Goal: Information Seeking & Learning: Learn about a topic

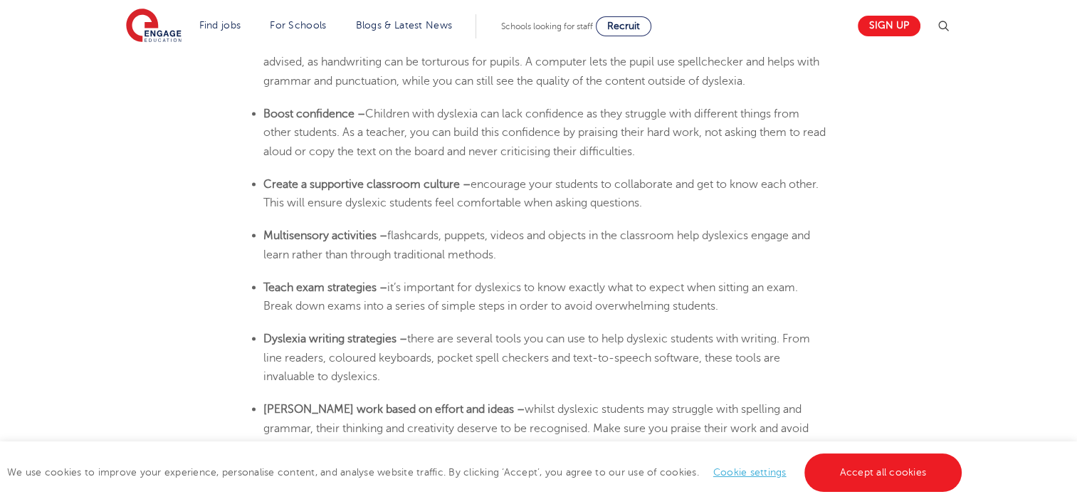
scroll to position [2630, 0]
drag, startPoint x: 263, startPoint y: 231, endPoint x: 507, endPoint y: 257, distance: 245.5
click at [507, 257] on li "Multisensory activities – flashcards, puppets, videos and objects in the classr…" at bounding box center [545, 242] width 564 height 38
drag, startPoint x: 227, startPoint y: 319, endPoint x: 191, endPoint y: 362, distance: 56.0
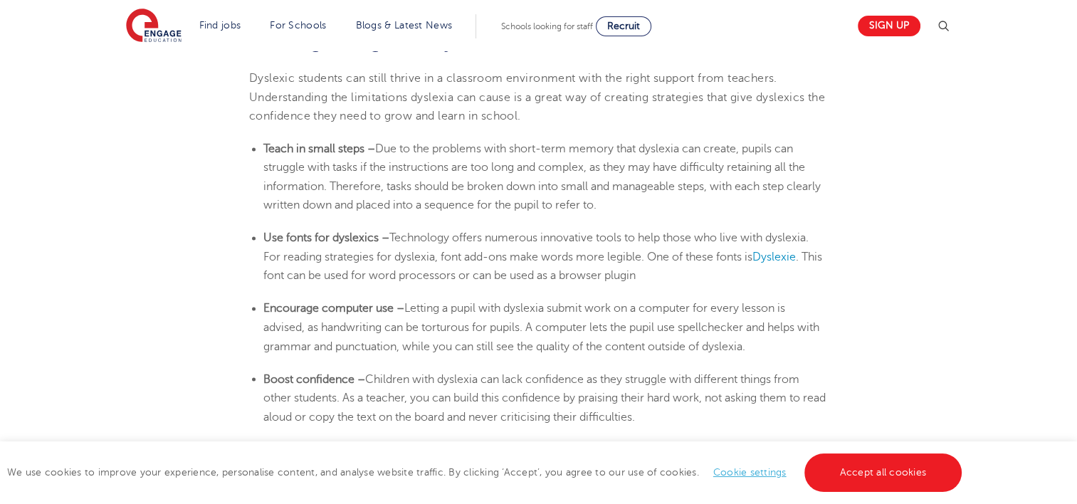
scroll to position [2360, 0]
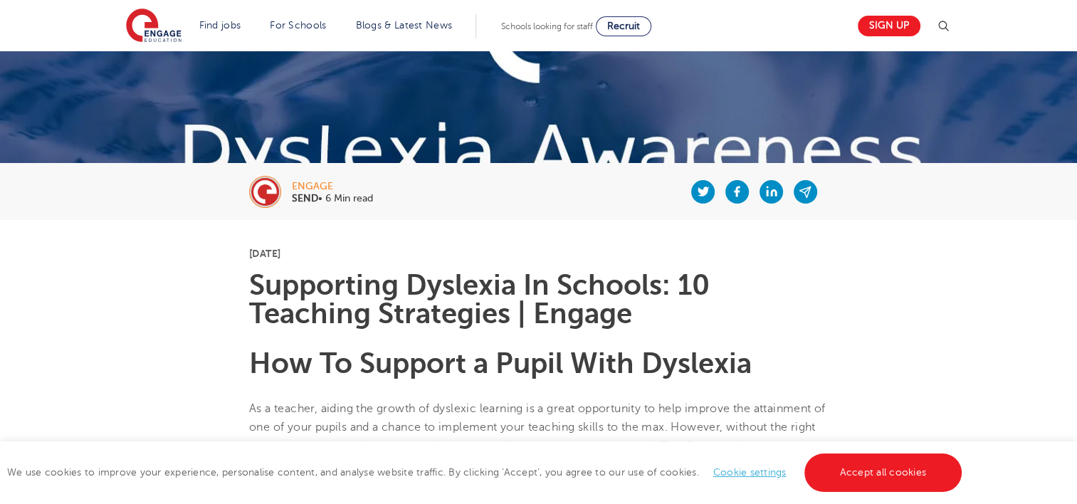
scroll to position [177, 0]
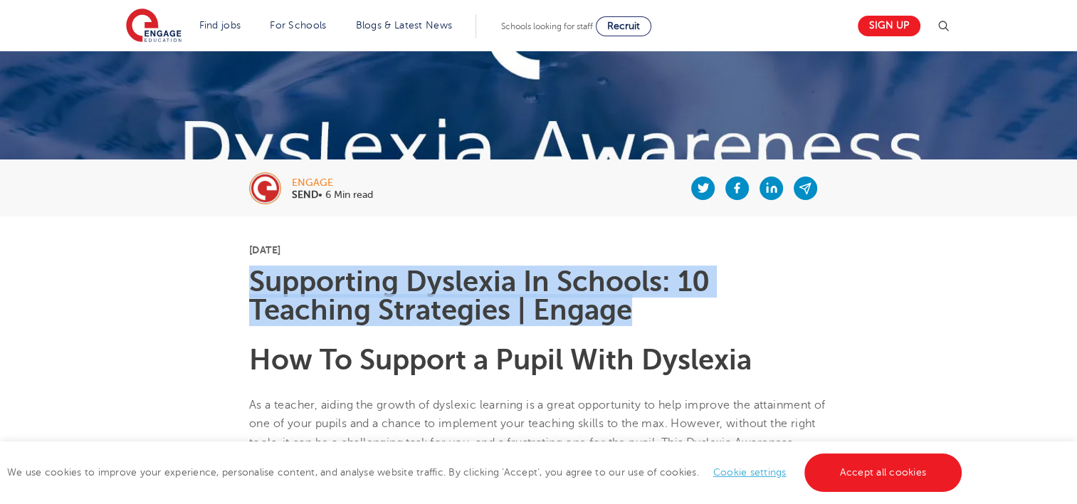
drag, startPoint x: 250, startPoint y: 273, endPoint x: 639, endPoint y: 307, distance: 390.8
click at [639, 307] on h1 "Supporting Dyslexia In Schools: 10 Teaching Strategies | Engage" at bounding box center [538, 296] width 579 height 57
copy h1 "Supporting Dyslexia In Schools: 10 Teaching Strategies | Engage"
